Goal: Find specific page/section: Find specific page/section

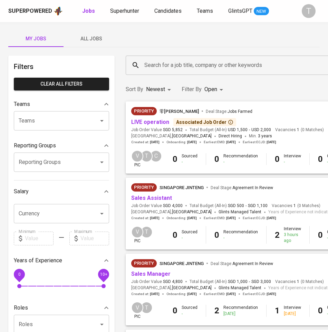
click at [94, 40] on span "All Jobs" at bounding box center [91, 38] width 47 height 9
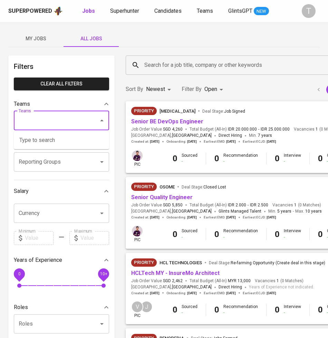
click at [70, 120] on input "Teams" at bounding box center [52, 120] width 70 height 13
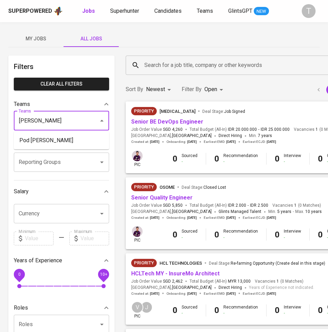
click at [67, 142] on li "Pod Vern" at bounding box center [61, 140] width 95 height 12
type input "vern"
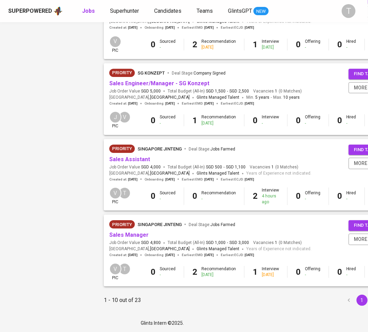
scroll to position [572, 60]
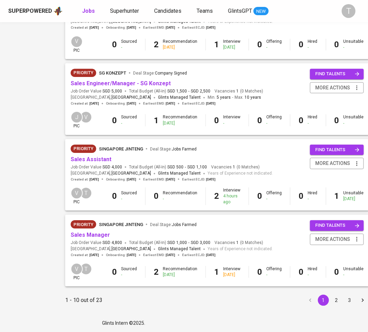
click at [169, 154] on div "Priority Singapore Jinteng Deal Stage : Jobs Farmed" at bounding box center [172, 149] width 202 height 11
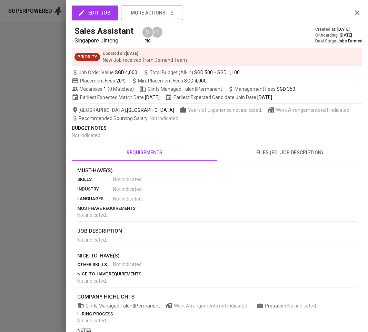
scroll to position [566, 54]
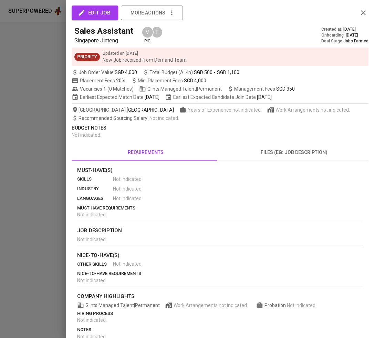
click at [28, 119] on div at bounding box center [187, 169] width 374 height 338
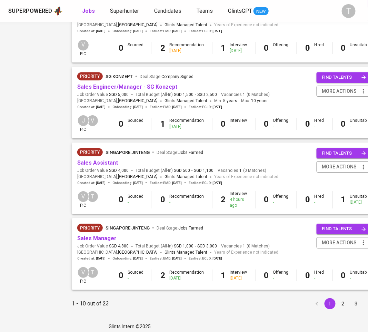
scroll to position [566, 60]
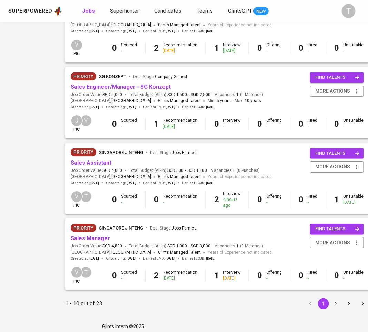
click at [334, 305] on button "2" at bounding box center [336, 303] width 11 height 11
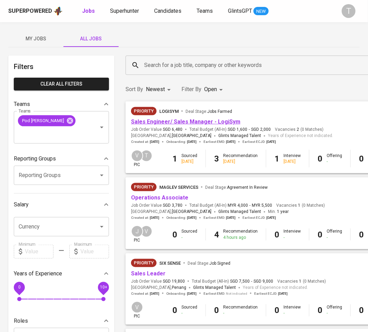
click at [187, 119] on link "Sales Engineer/ Sales Manager - LogiSym" at bounding box center [185, 121] width 109 height 7
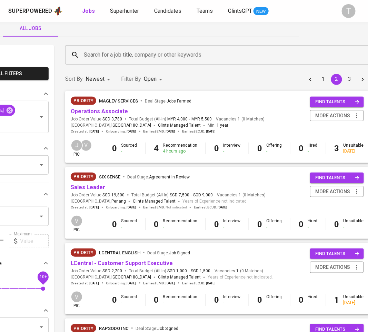
scroll to position [0, 60]
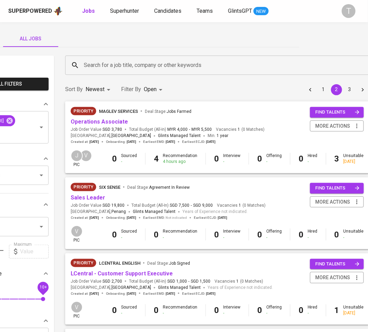
click at [319, 88] on button "1" at bounding box center [323, 89] width 11 height 11
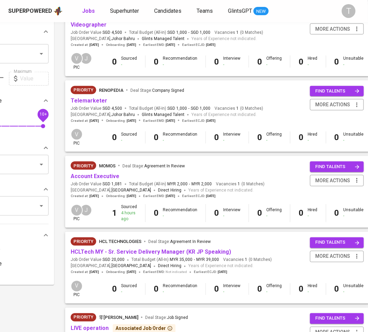
scroll to position [0, 60]
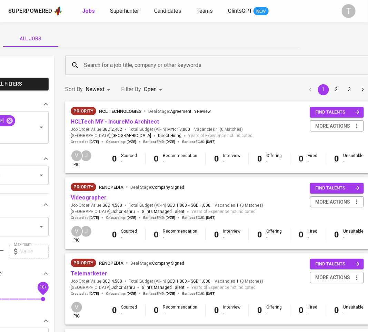
click at [332, 89] on button "2" at bounding box center [336, 89] width 11 height 11
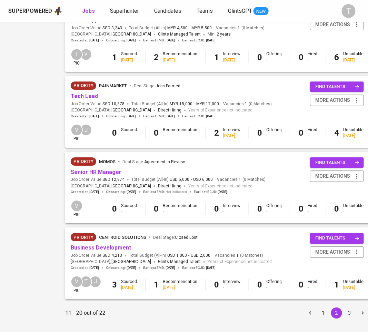
scroll to position [588, 60]
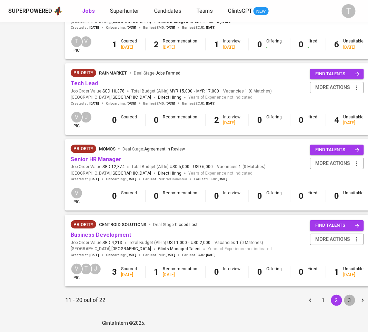
click at [344, 299] on button "3" at bounding box center [349, 299] width 11 height 11
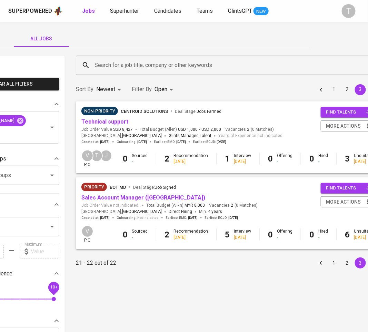
scroll to position [0, 60]
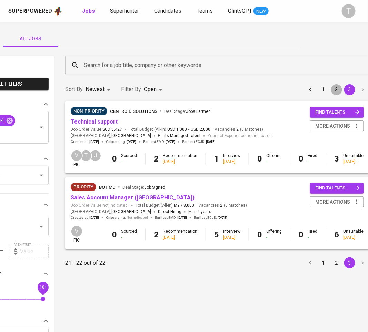
click at [331, 88] on button "2" at bounding box center [336, 89] width 11 height 11
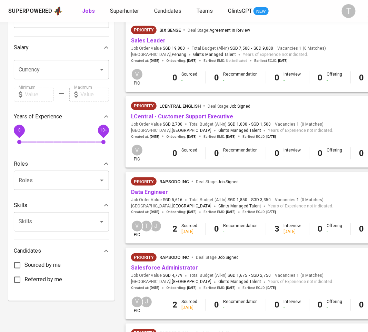
scroll to position [157, 0]
click at [143, 39] on link "Sales Leader" at bounding box center [148, 40] width 34 height 7
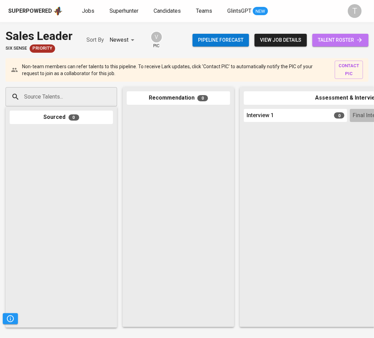
click at [352, 40] on span "talent roster" at bounding box center [340, 40] width 45 height 9
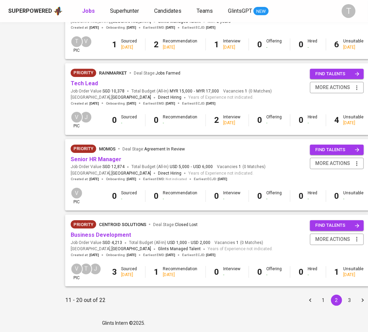
scroll to position [587, 60]
click at [346, 299] on button "3" at bounding box center [349, 299] width 11 height 11
